Goal: Task Accomplishment & Management: Complete application form

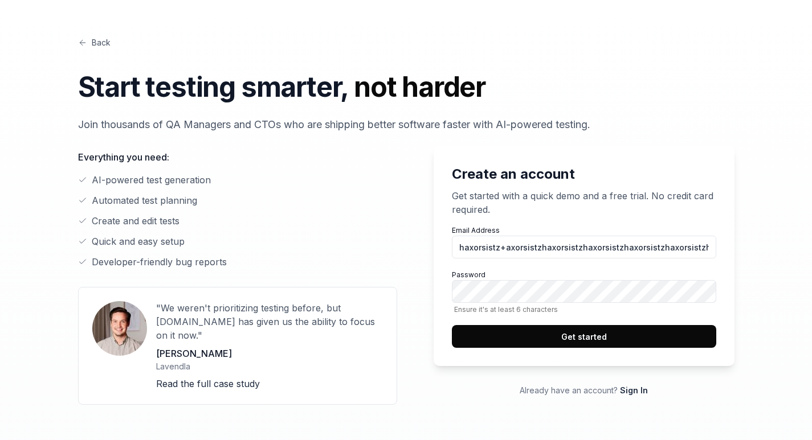
click at [697, 332] on button "Get started" at bounding box center [584, 336] width 264 height 23
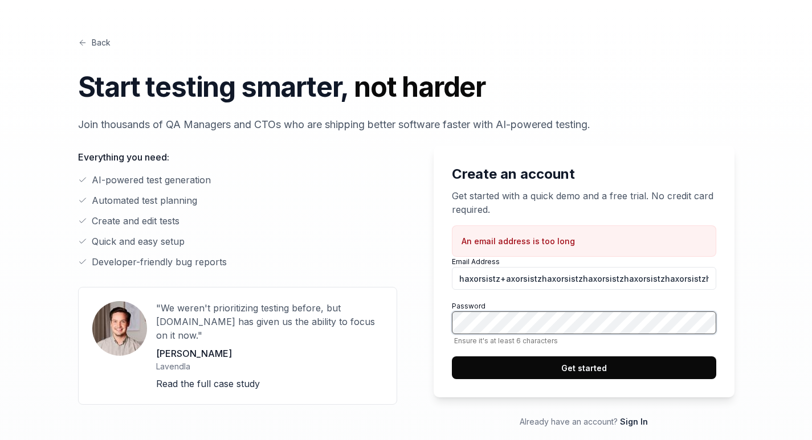
scroll to position [0, 22201]
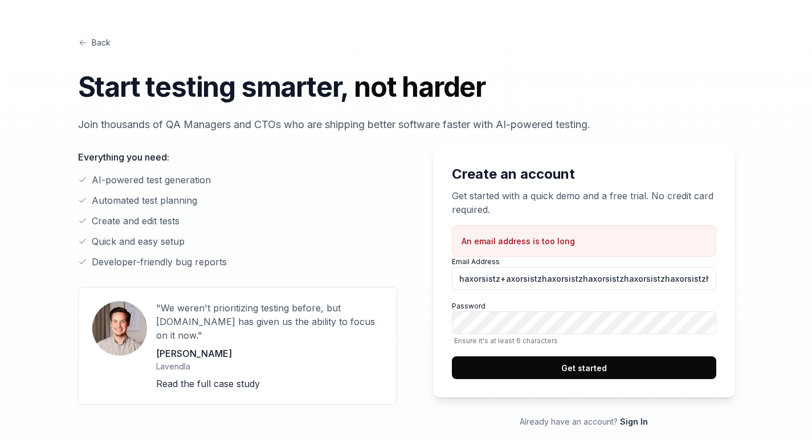
click at [641, 280] on input "haxorsistz+axorsistzhaxorsistzhaxorsistzhaxorsistzhaxorsistzhaxorsistzhaxorsist…" at bounding box center [584, 278] width 264 height 23
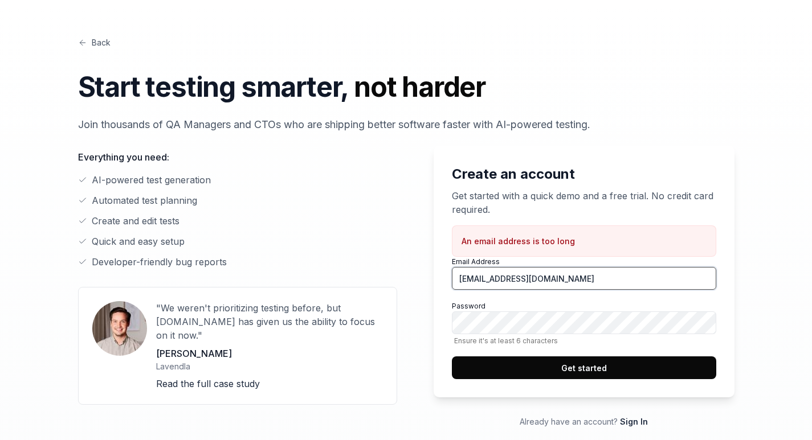
type input "[EMAIL_ADDRESS][DOMAIN_NAME]"
click at [624, 372] on button "Get started" at bounding box center [584, 368] width 264 height 23
